Goal: Understand process/instructions: Learn how to perform a task or action

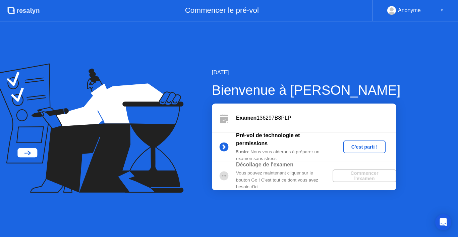
click at [365, 144] on div "C'est parti !" at bounding box center [364, 146] width 37 height 5
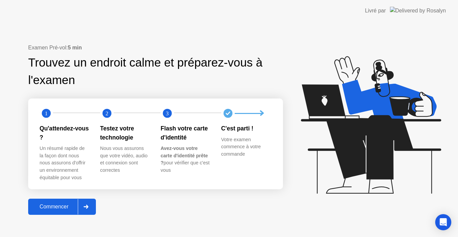
click at [52, 208] on div "Commencer" at bounding box center [54, 206] width 48 height 6
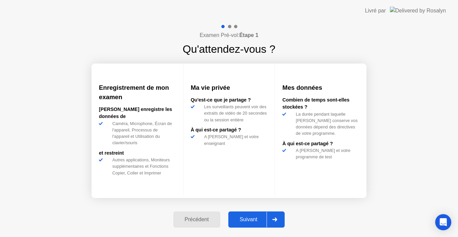
click at [239, 219] on div "Suivant" at bounding box center [249, 219] width 37 height 6
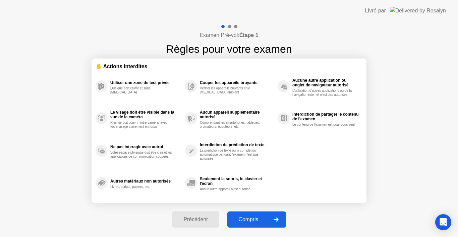
click at [244, 218] on div "Compris" at bounding box center [249, 219] width 39 height 6
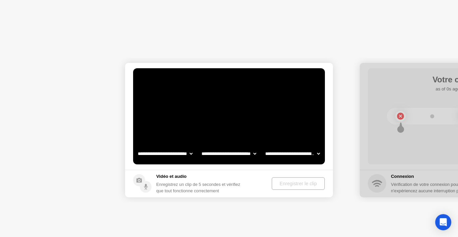
select select "**********"
select select "*******"
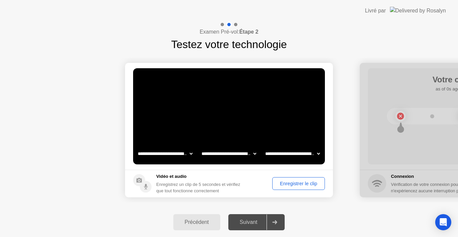
click at [280, 185] on div "Enregistrer le clip" at bounding box center [299, 183] width 48 height 5
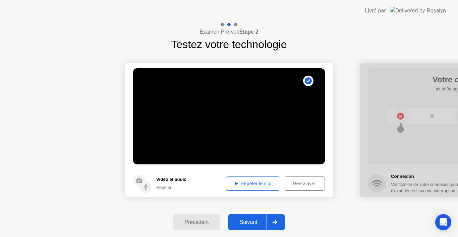
click at [265, 185] on div "Répéter le clip" at bounding box center [254, 183] width 50 height 5
click at [264, 182] on div "Répéter le clip" at bounding box center [254, 183] width 50 height 5
click at [260, 181] on div "Répéter le clip" at bounding box center [254, 183] width 50 height 5
click at [256, 219] on div "Suivant" at bounding box center [249, 222] width 37 height 6
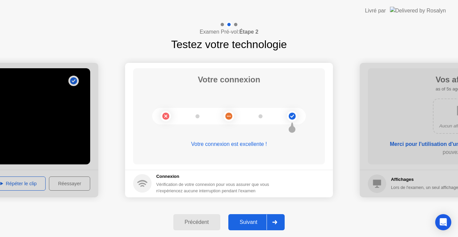
click at [250, 220] on div "Suivant" at bounding box center [249, 222] width 37 height 6
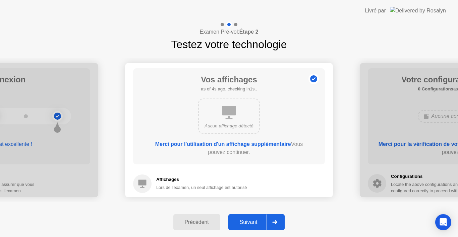
click at [250, 220] on div "Suivant" at bounding box center [249, 222] width 37 height 6
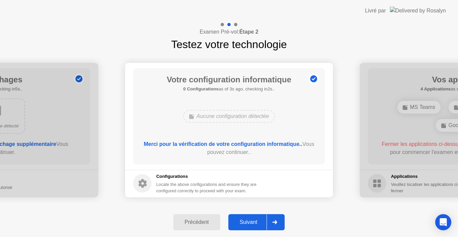
click at [250, 220] on div "Suivant" at bounding box center [249, 222] width 37 height 6
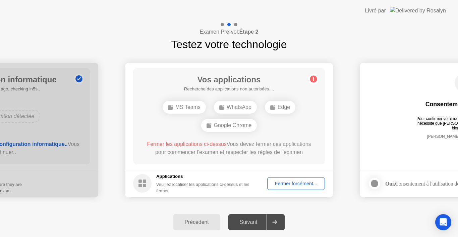
click at [226, 127] on div "Google Chrome" at bounding box center [229, 125] width 56 height 13
click at [293, 183] on div "Fermer forcément..." at bounding box center [296, 183] width 53 height 5
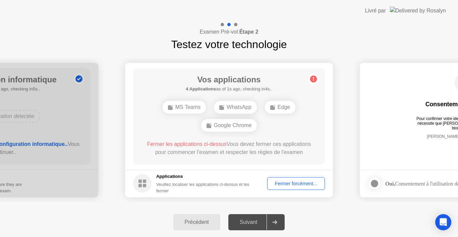
click at [292, 183] on div "Fermer forcément..." at bounding box center [296, 183] width 53 height 5
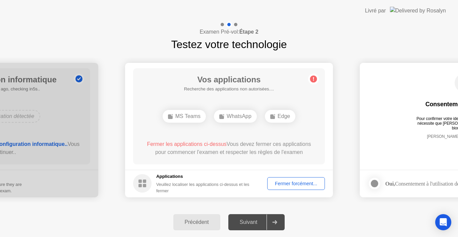
click at [304, 181] on div "Fermer forcément..." at bounding box center [296, 183] width 53 height 5
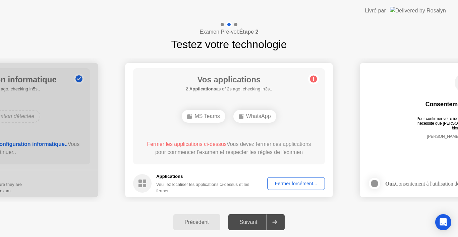
click at [289, 185] on div "Fermer forcément..." at bounding box center [296, 183] width 53 height 5
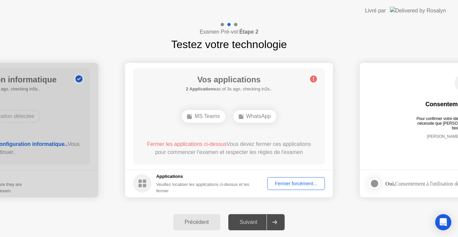
click at [288, 182] on div "Fermer forcément..." at bounding box center [296, 183] width 53 height 5
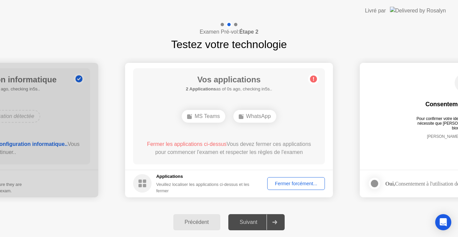
click at [284, 185] on div "Fermer forcément..." at bounding box center [296, 183] width 53 height 5
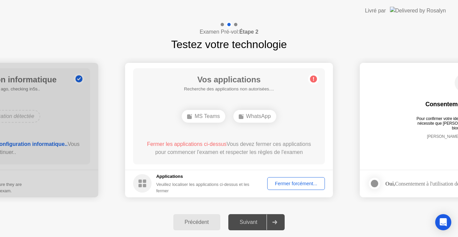
click at [247, 220] on div "Suivant" at bounding box center [249, 222] width 37 height 6
click at [287, 186] on div "Fermer forcément..." at bounding box center [296, 183] width 53 height 5
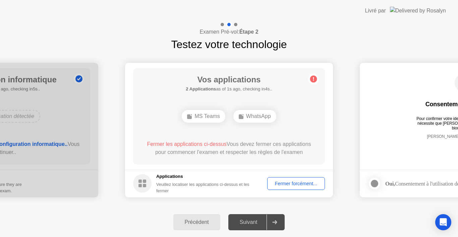
click at [253, 219] on div "Suivant" at bounding box center [249, 222] width 37 height 6
click at [191, 214] on button "Précédent" at bounding box center [196, 222] width 47 height 16
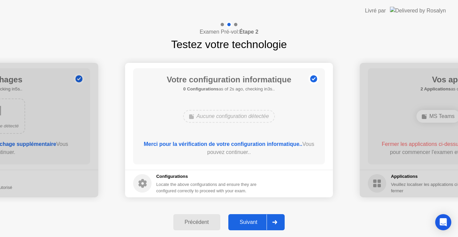
click at [381, 118] on div at bounding box center [464, 130] width 208 height 134
click at [249, 220] on div "Suivant" at bounding box center [249, 222] width 37 height 6
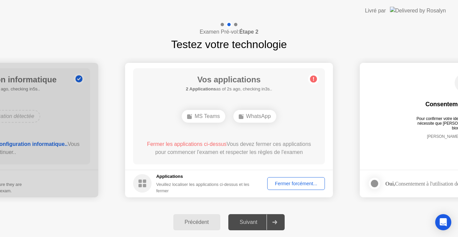
click at [287, 181] on div "Fermer forcément..." at bounding box center [296, 183] width 53 height 5
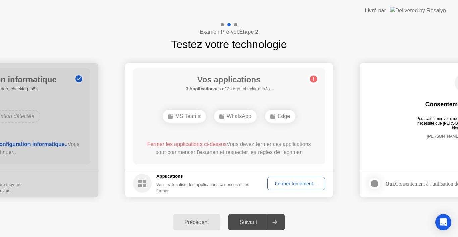
click at [313, 225] on div "Précédent Suivant" at bounding box center [229, 222] width 458 height 30
click at [257, 219] on div "Suivant" at bounding box center [249, 222] width 37 height 6
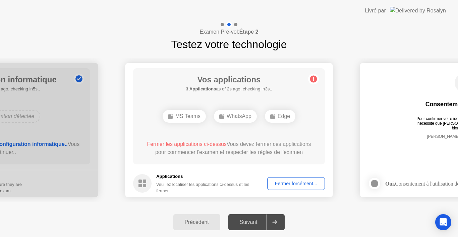
click at [257, 219] on div "Suivant" at bounding box center [249, 222] width 37 height 6
click at [414, 137] on div "[PERSON_NAME] enregistre les données" at bounding box center [464, 141] width 165 height 15
click at [247, 220] on div "Suivant" at bounding box center [249, 222] width 37 height 6
click at [283, 181] on div "Fermer forcément..." at bounding box center [296, 183] width 53 height 5
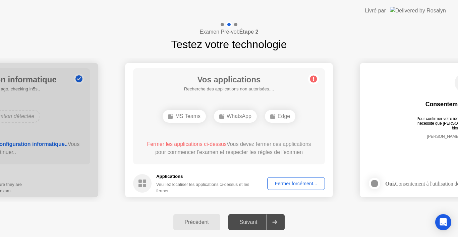
click at [429, 11] on img at bounding box center [418, 11] width 56 height 8
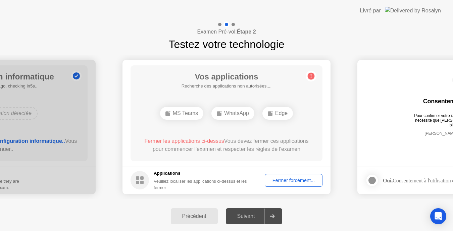
drag, startPoint x: 344, startPoint y: 5, endPoint x: 340, endPoint y: 5, distance: 4.7
click at [340, 5] on header "Livré par" at bounding box center [226, 10] width 453 height 21
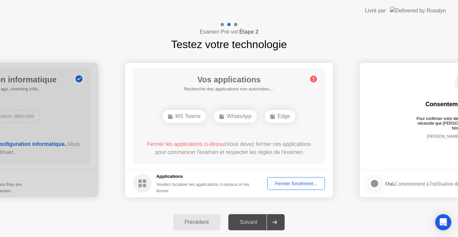
click at [197, 227] on button "Précédent" at bounding box center [196, 222] width 47 height 16
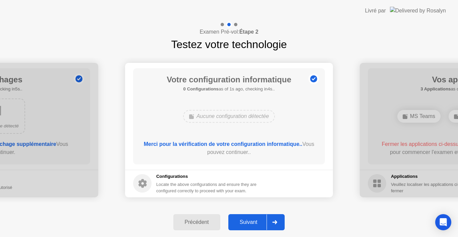
click at [250, 221] on div "Suivant" at bounding box center [249, 222] width 37 height 6
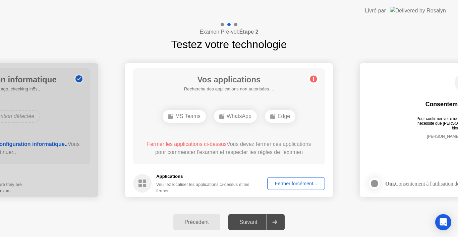
click at [250, 221] on div "Suivant" at bounding box center [249, 222] width 37 height 6
click at [277, 118] on div "Edge" at bounding box center [280, 116] width 31 height 13
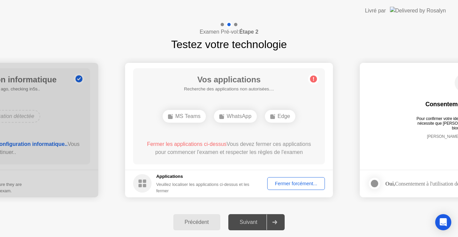
click at [244, 223] on div "Suivant" at bounding box center [249, 222] width 37 height 6
click at [278, 221] on icon at bounding box center [275, 222] width 5 height 4
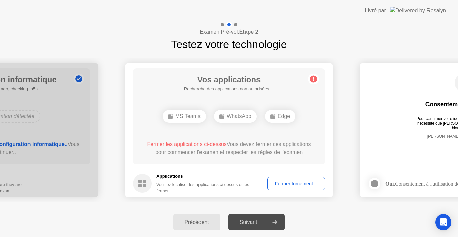
click at [278, 221] on icon at bounding box center [275, 222] width 5 height 4
click at [261, 231] on div "Précédent Suivant" at bounding box center [229, 222] width 458 height 30
click at [254, 219] on div "Suivant" at bounding box center [249, 222] width 37 height 6
click at [314, 77] on circle at bounding box center [313, 78] width 7 height 7
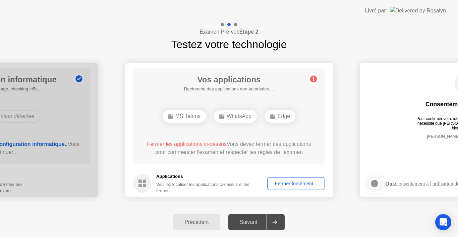
click at [314, 77] on circle at bounding box center [313, 78] width 7 height 7
click at [296, 184] on div "Fermer forcément..." at bounding box center [296, 183] width 53 height 5
